Goal: Consume media (video, audio): Consume media (video, audio)

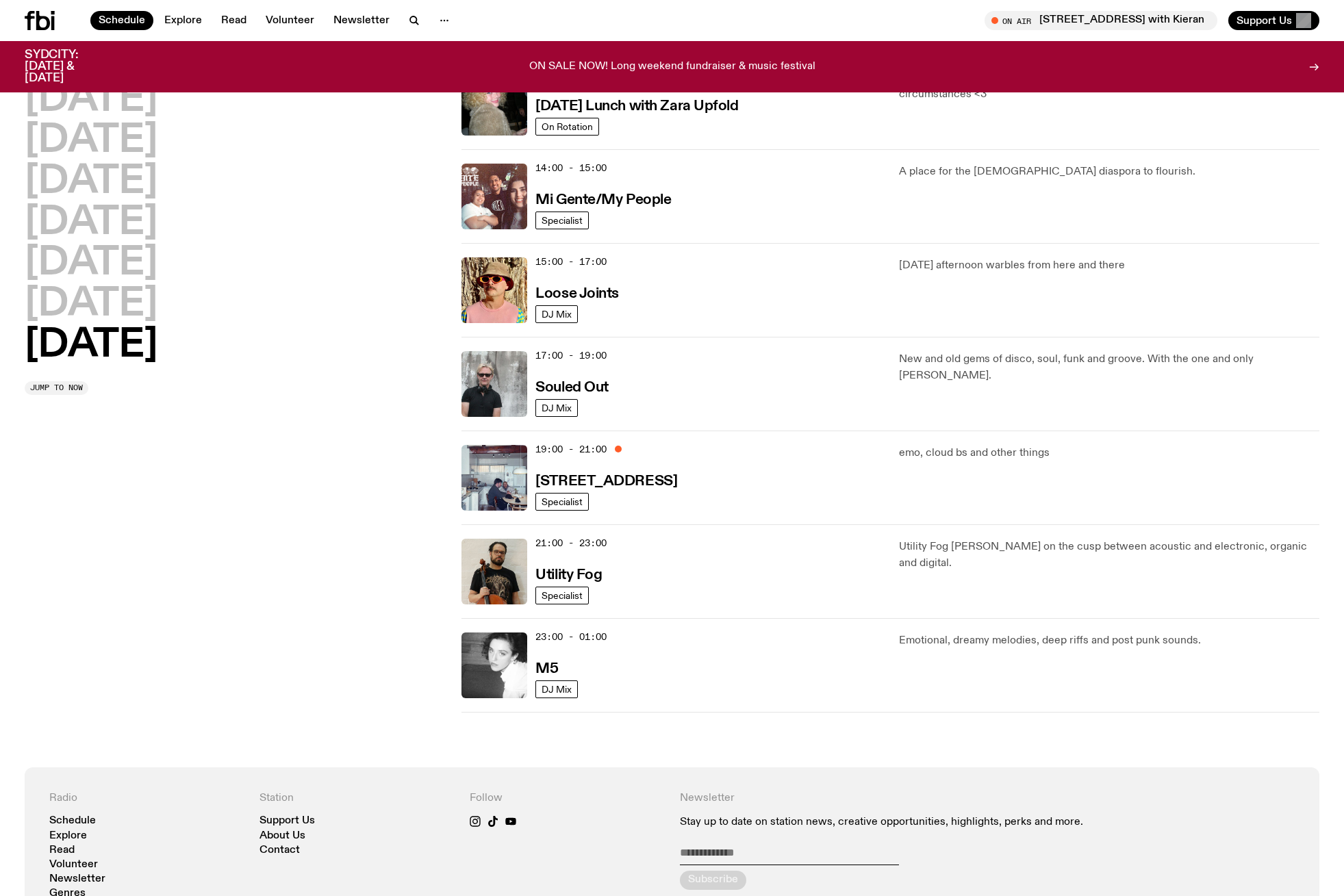
scroll to position [630, 0]
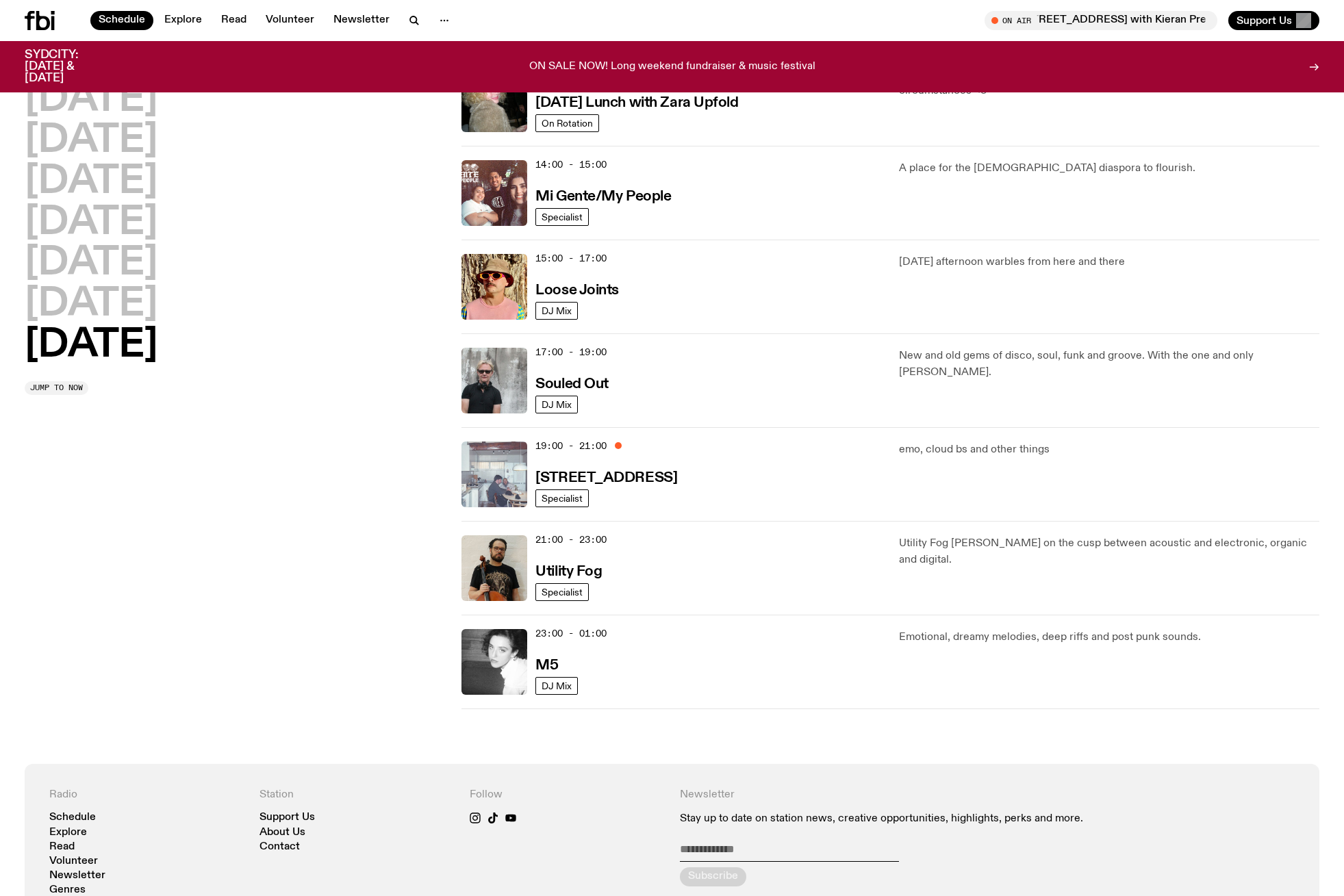
click at [510, 467] on img at bounding box center [495, 475] width 66 height 66
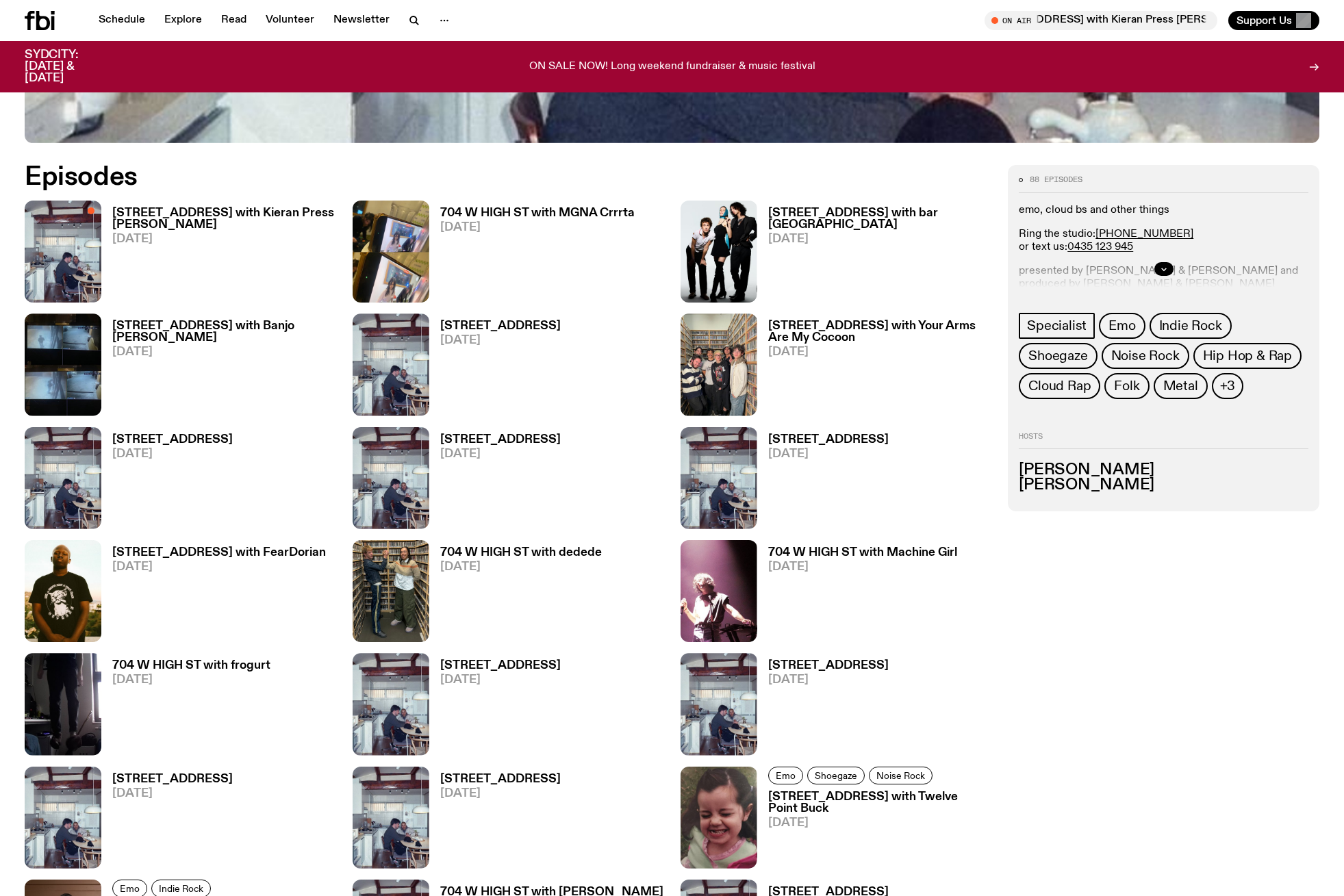
scroll to position [794, 0]
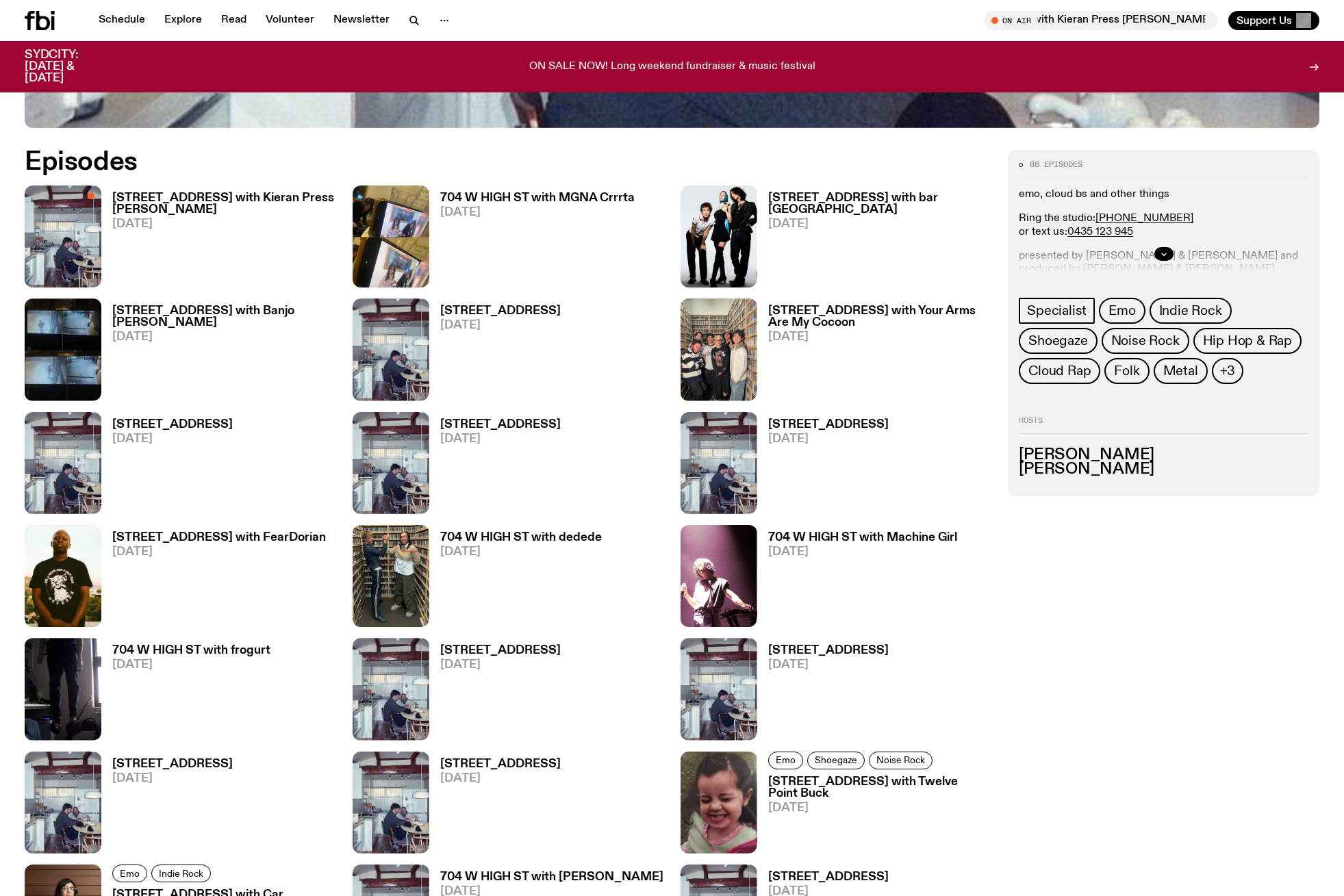
click at [155, 204] on h3 "[STREET_ADDRESS] with Kieran Press [PERSON_NAME]" at bounding box center [224, 203] width 224 height 23
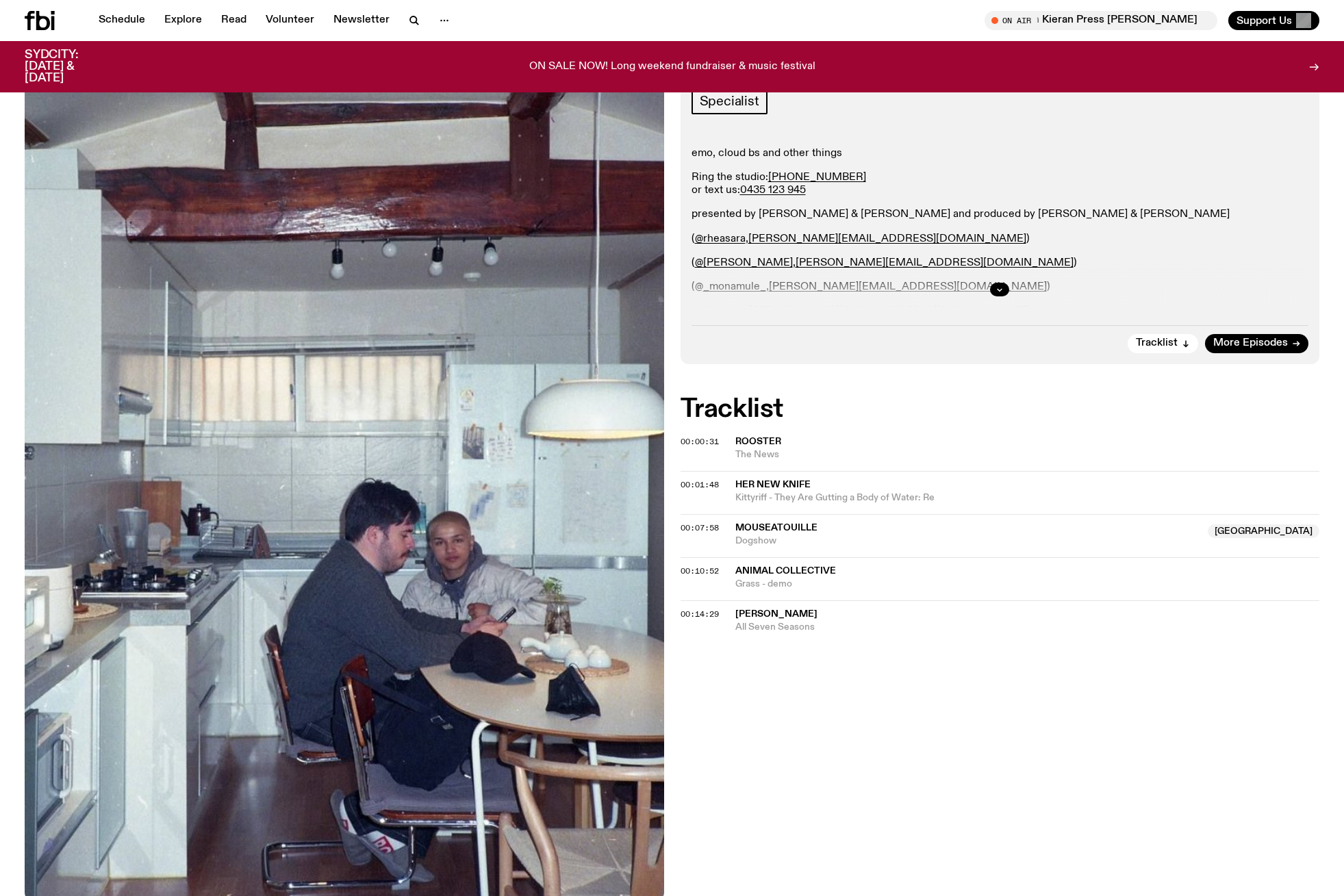
scroll to position [282, 0]
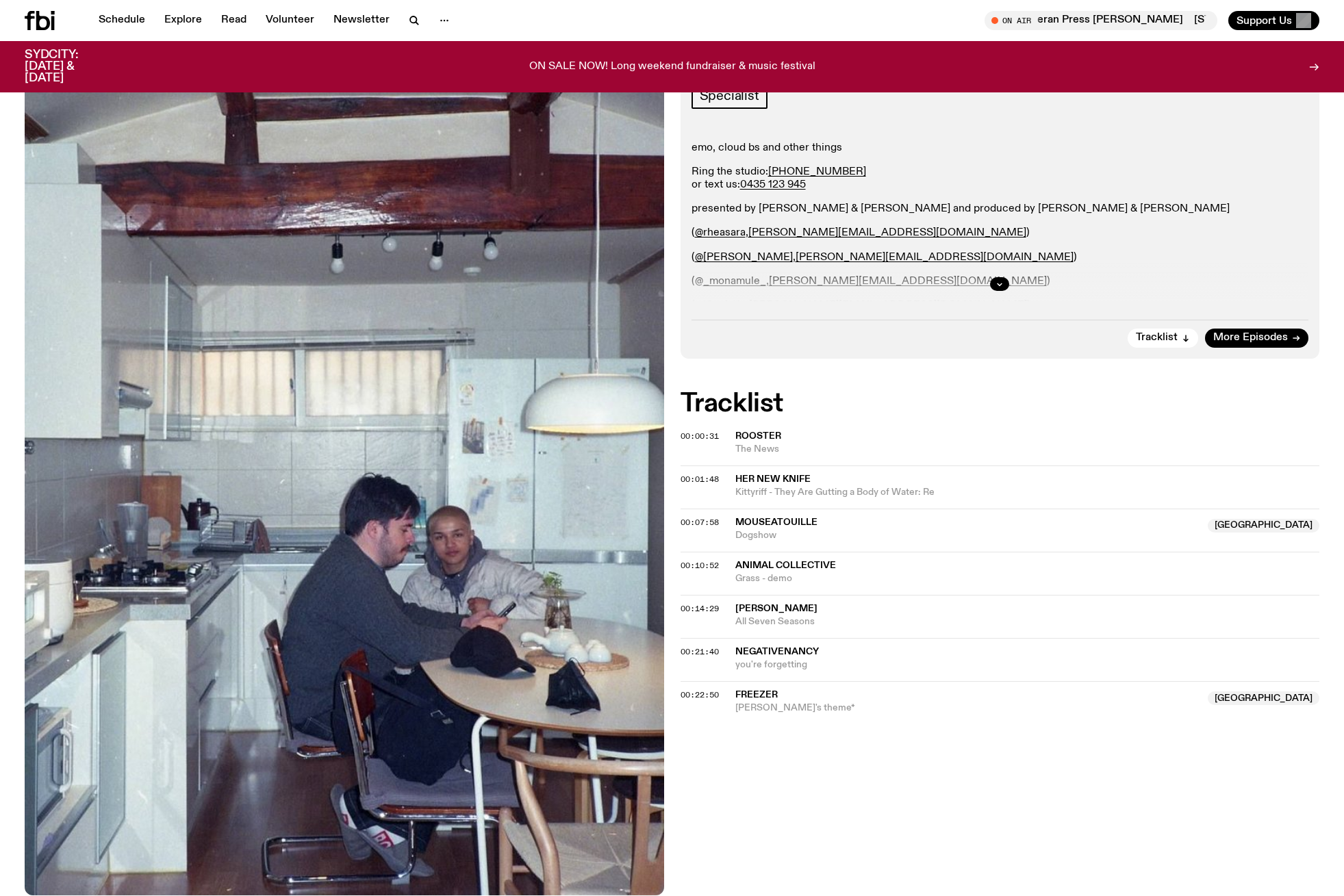
click at [267, 576] on img at bounding box center [344, 469] width 640 height 851
